Goal: Find specific page/section: Find specific page/section

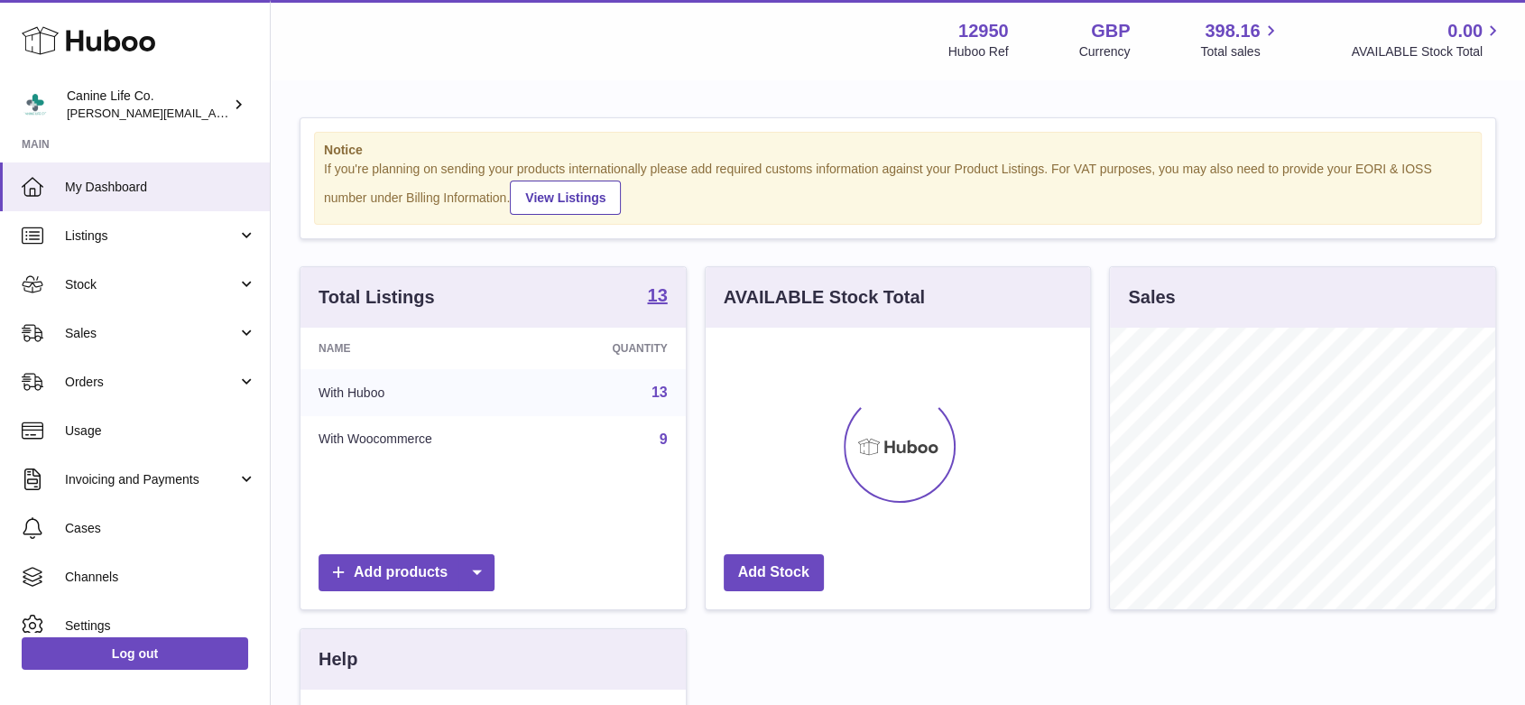
scroll to position [281, 384]
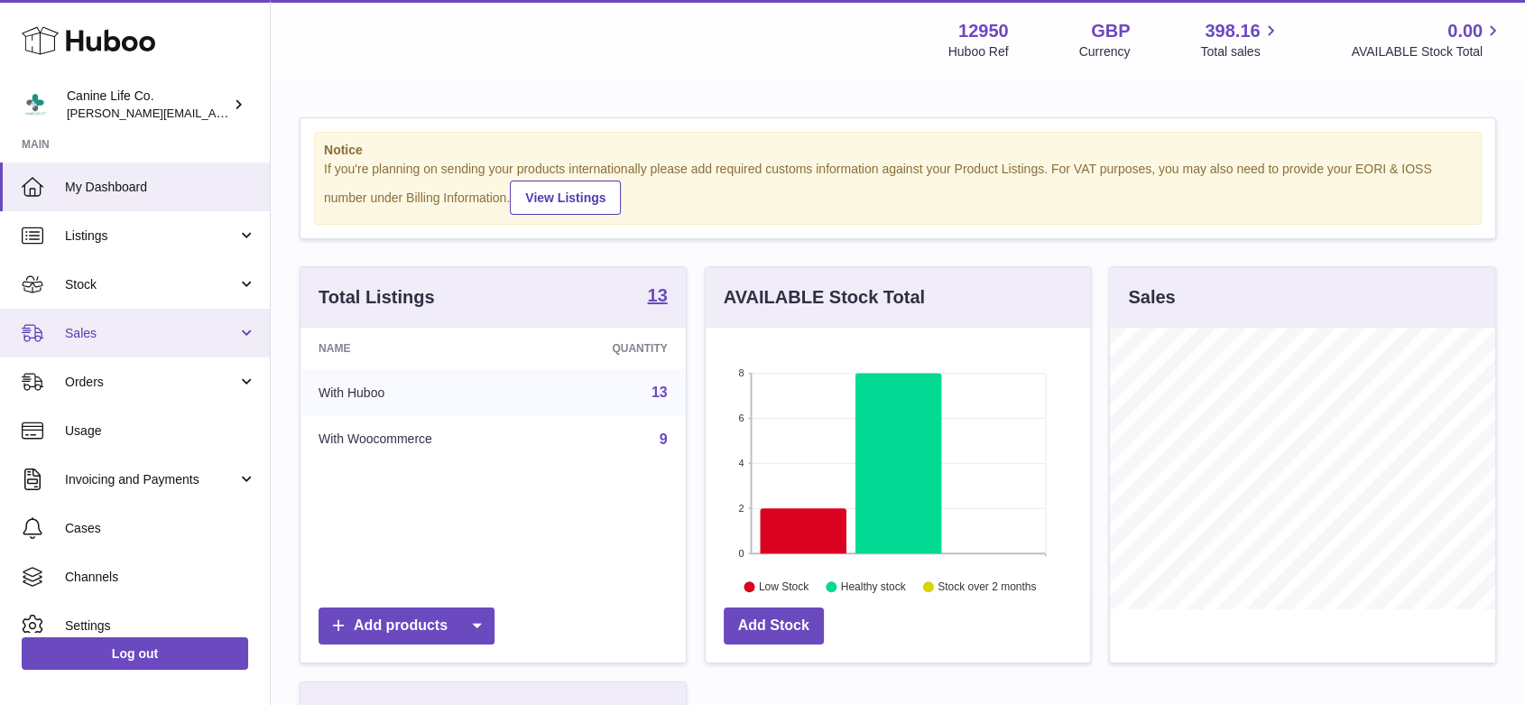
click at [108, 330] on span "Sales" at bounding box center [151, 333] width 172 height 17
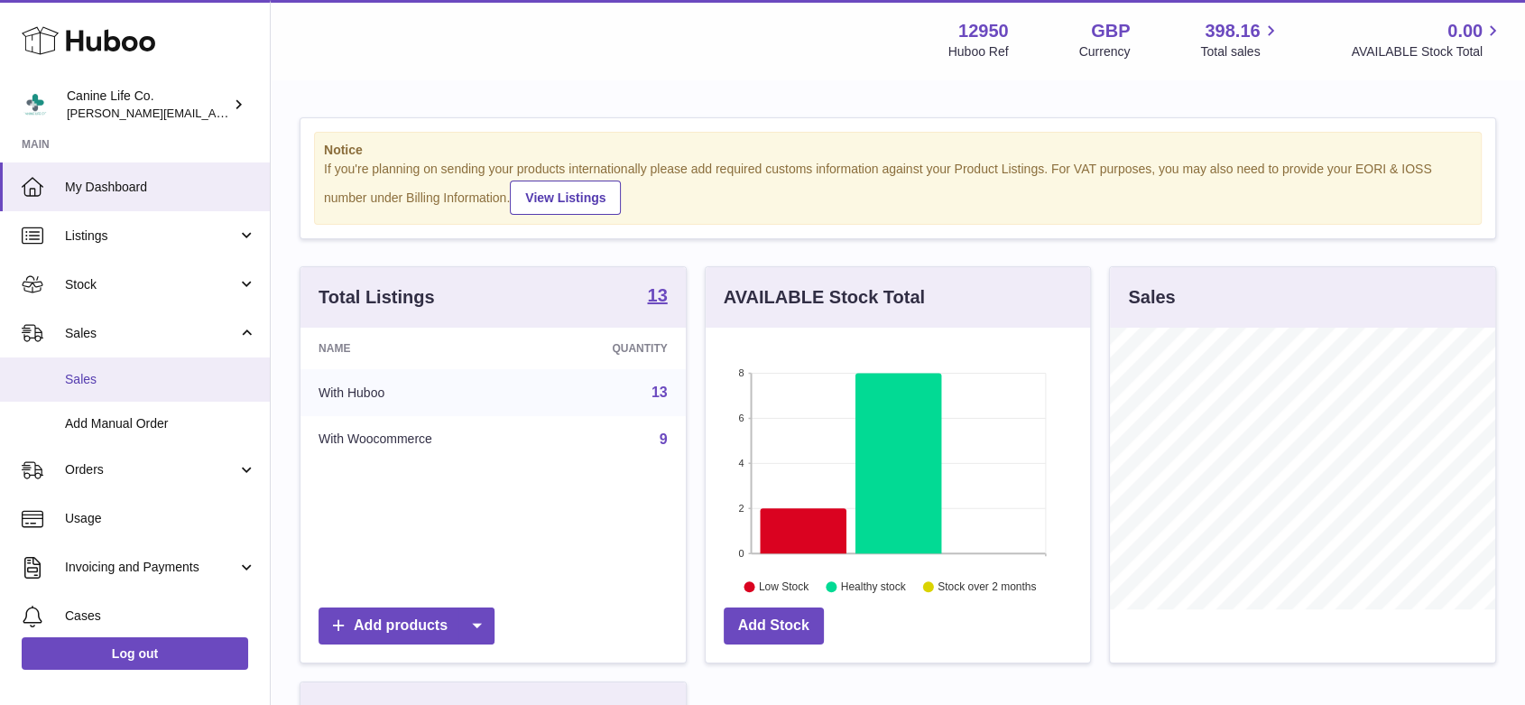
click at [105, 390] on link "Sales" at bounding box center [135, 379] width 270 height 44
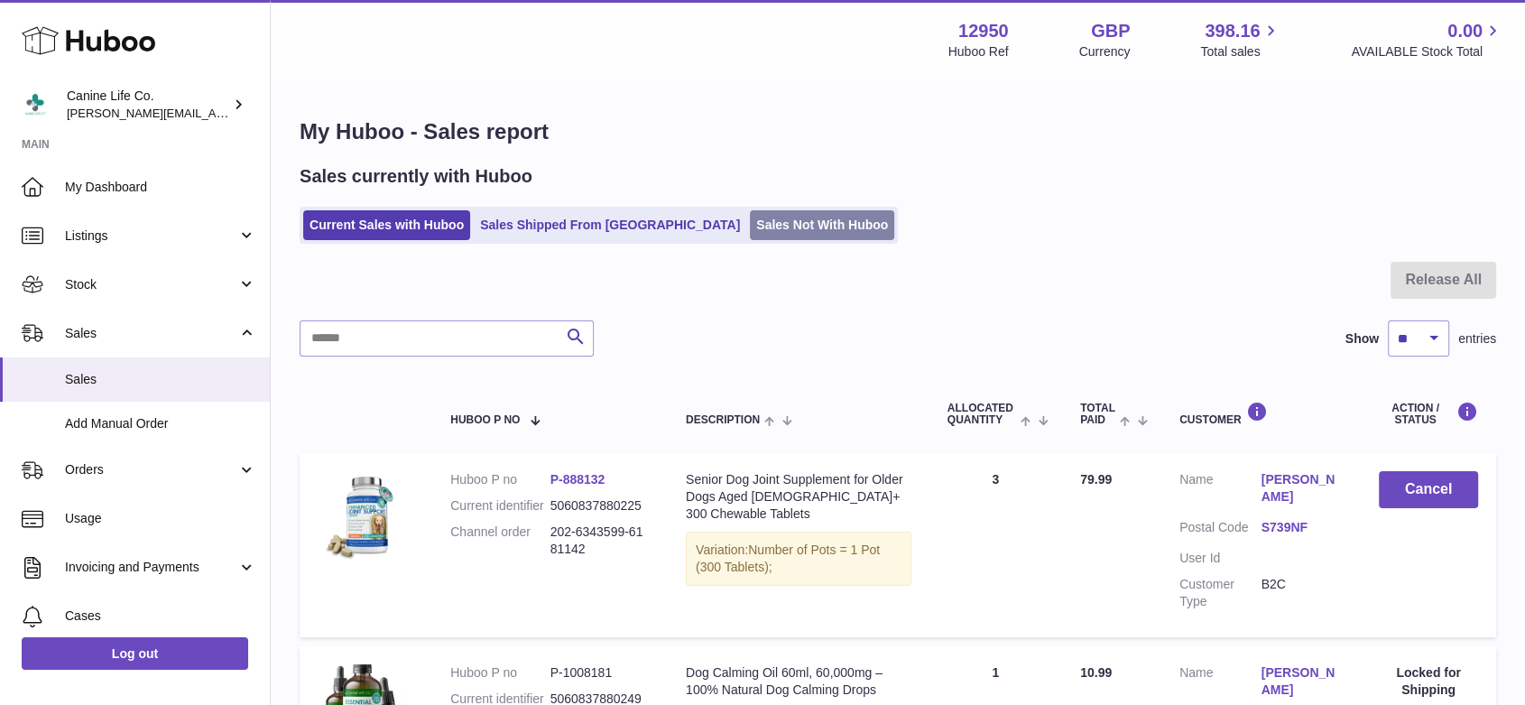
click at [760, 222] on link "Sales Not With Huboo" at bounding box center [822, 225] width 144 height 30
